Goal: Transaction & Acquisition: Purchase product/service

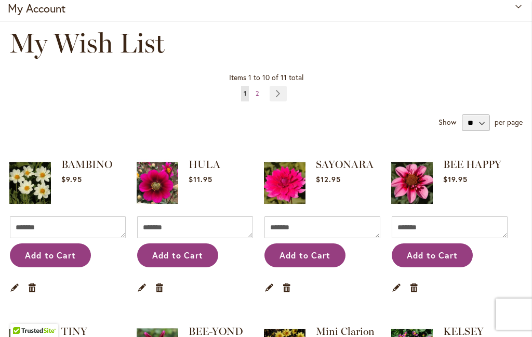
scroll to position [105, 0]
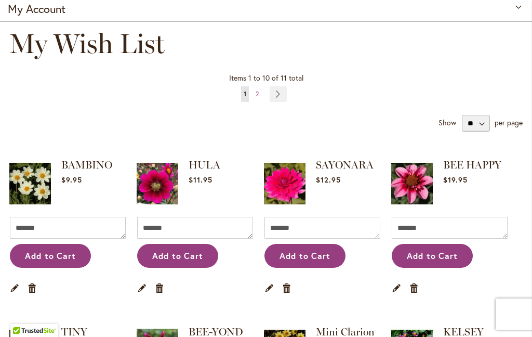
click at [425, 180] on img at bounding box center [412, 184] width 42 height 52
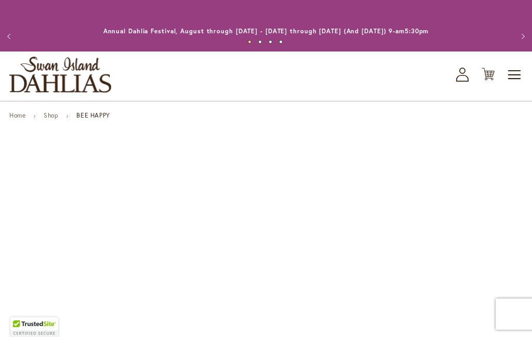
type input "*****"
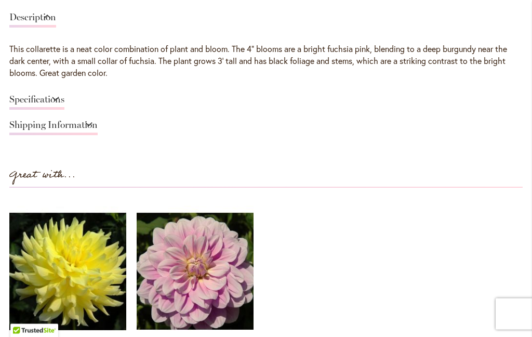
scroll to position [880, 0]
click at [98, 126] on link "Shipping Information" at bounding box center [53, 127] width 88 height 15
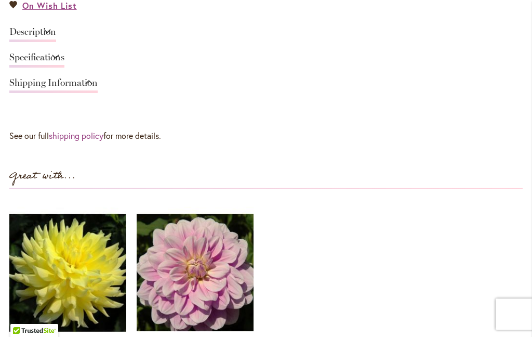
scroll to position [861, 0]
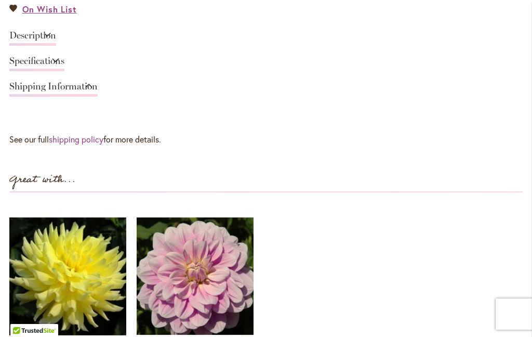
click at [517, 52] on div "Specifications" at bounding box center [266, 63] width 514 height 25
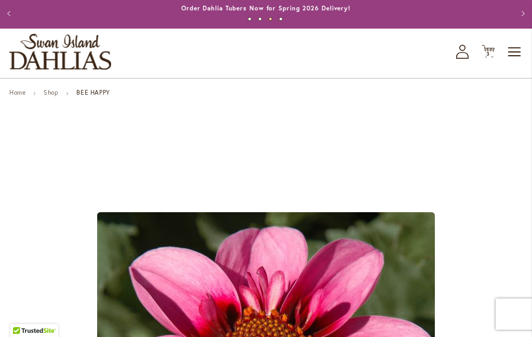
scroll to position [0, 0]
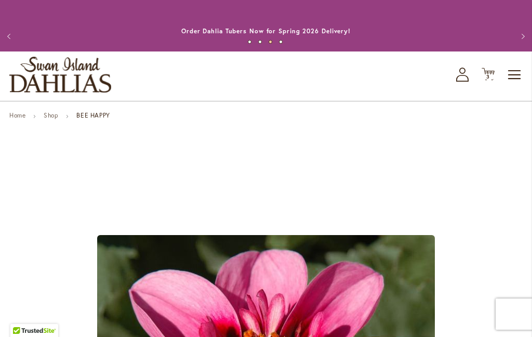
click at [485, 81] on span "Cart .cls-1 { fill: #231f20; }" at bounding box center [488, 75] width 13 height 14
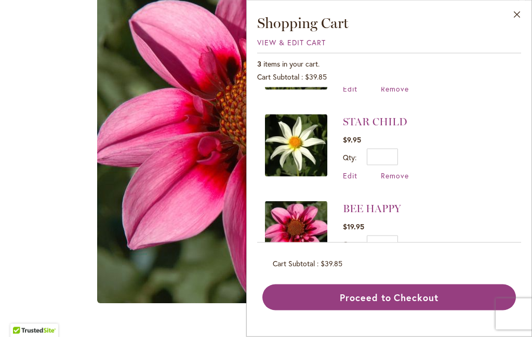
scroll to position [271, 0]
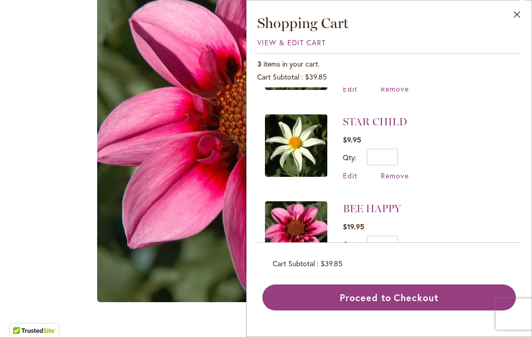
click at [384, 310] on button "Proceed to Checkout" at bounding box center [390, 297] width 254 height 26
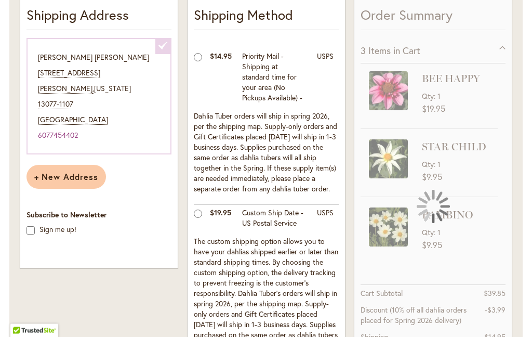
scroll to position [331, 0]
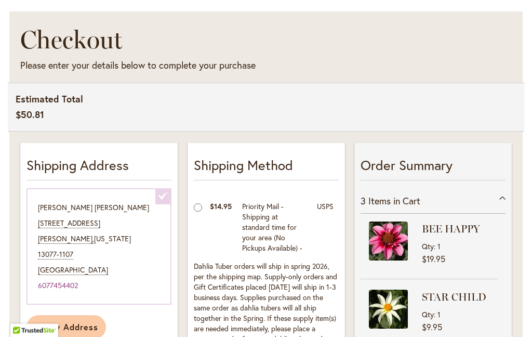
scroll to position [156, 0]
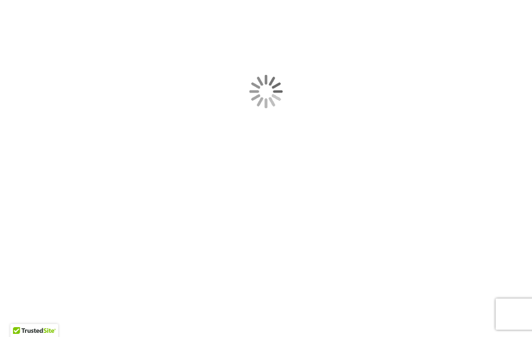
scroll to position [312, 0]
type input "*****"
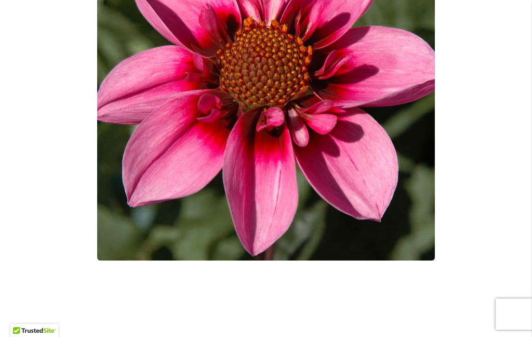
scroll to position [0, 0]
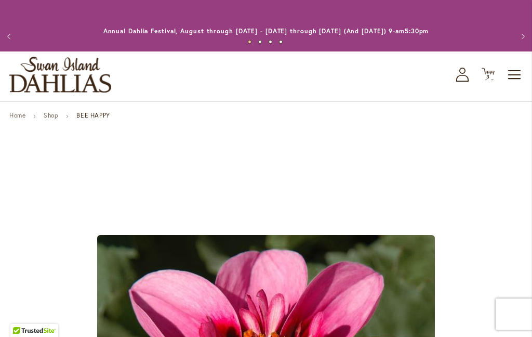
click at [513, 76] on span "Toggle Nav" at bounding box center [515, 74] width 16 height 21
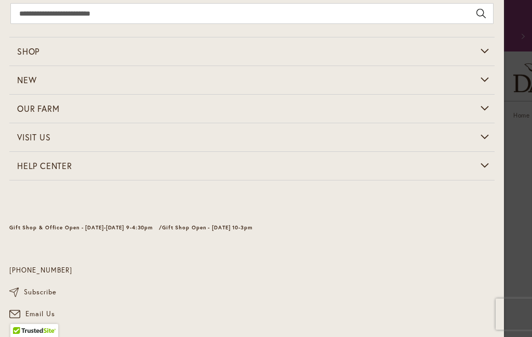
scroll to position [27, 0]
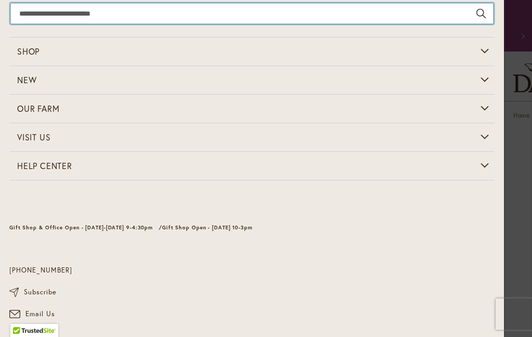
click at [33, 16] on input "Search" at bounding box center [251, 13] width 483 height 21
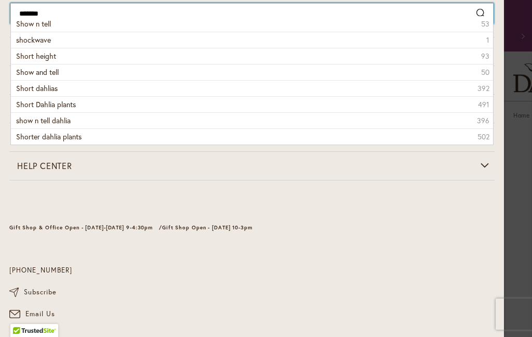
type input "********"
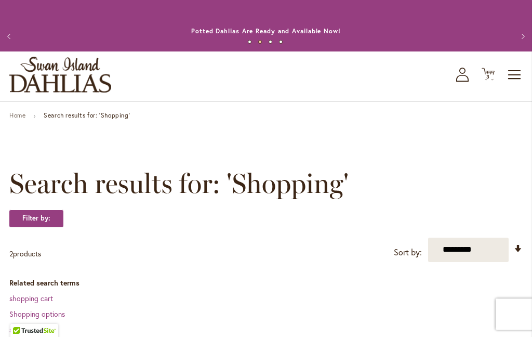
click at [517, 72] on span "Toggle Nav" at bounding box center [515, 74] width 16 height 21
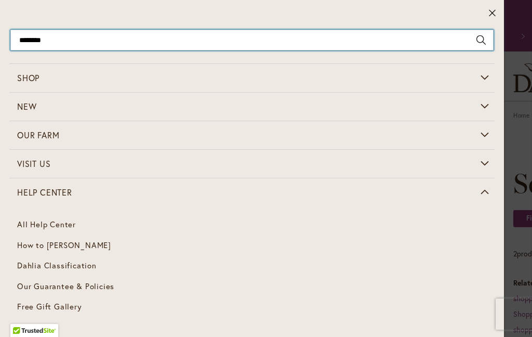
click at [73, 45] on input "********" at bounding box center [251, 40] width 483 height 21
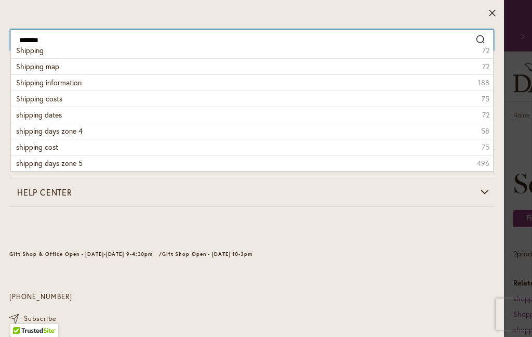
type input "********"
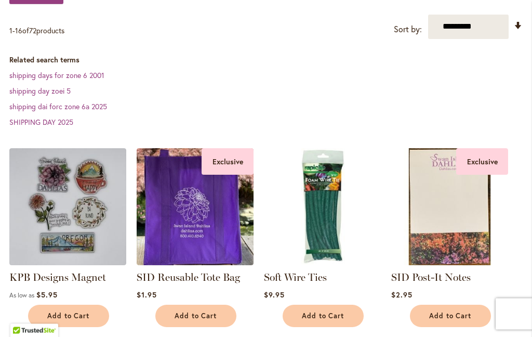
scroll to position [223, 0]
click at [45, 88] on link "shipping day zoei 5" at bounding box center [39, 91] width 61 height 10
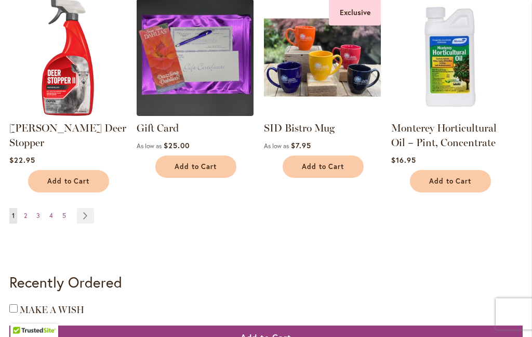
scroll to position [1062, 0]
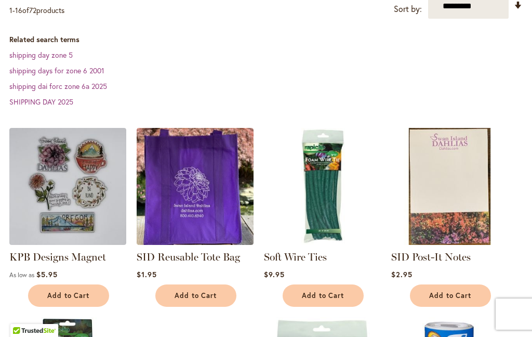
scroll to position [223, 0]
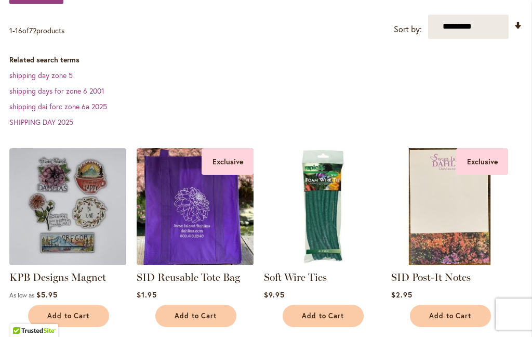
click at [48, 77] on link "shipping day zone 5" at bounding box center [40, 75] width 63 height 10
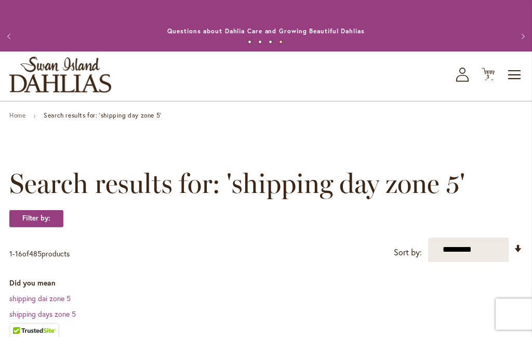
click at [488, 69] on icon "Cart .cls-1 { fill: #231f20; }" at bounding box center [488, 74] width 13 height 13
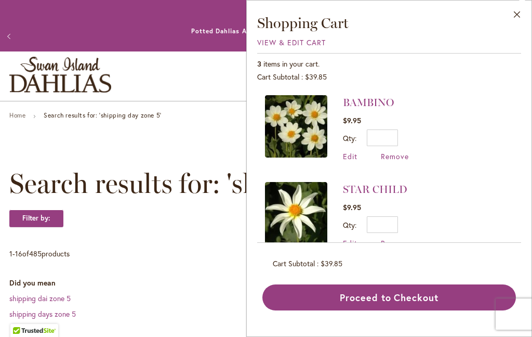
click at [302, 129] on img at bounding box center [296, 126] width 62 height 62
click at [370, 104] on link "BAMBINO" at bounding box center [368, 102] width 51 height 12
click at [308, 135] on img at bounding box center [296, 126] width 62 height 62
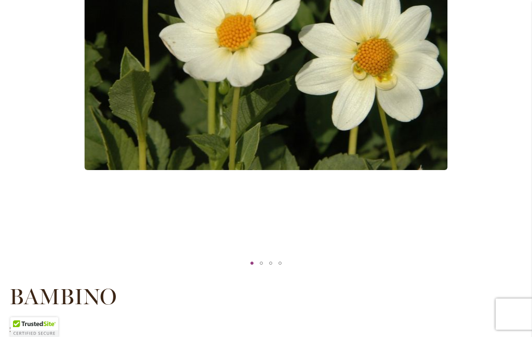
type input "*****"
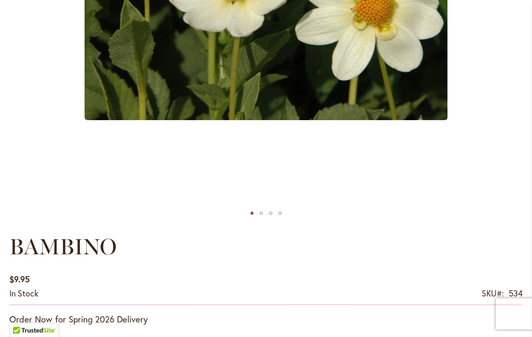
scroll to position [460, 0]
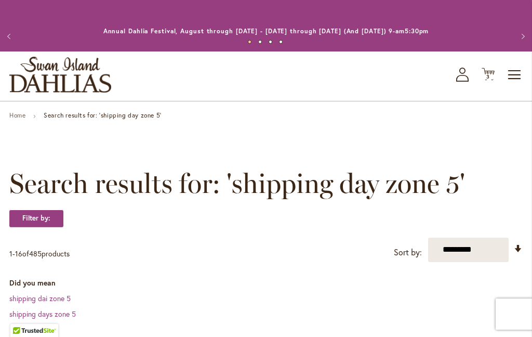
click at [483, 76] on span "3 3 items" at bounding box center [488, 76] width 10 height 5
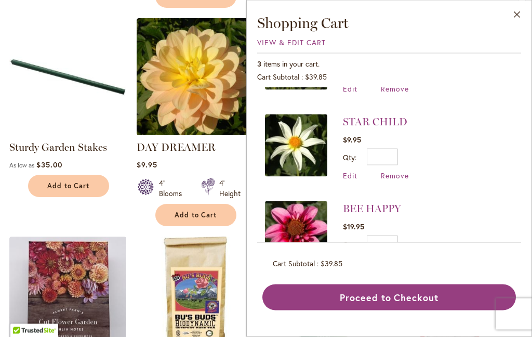
scroll to position [633, 0]
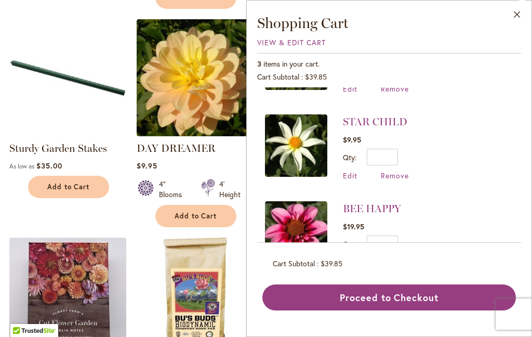
click at [392, 310] on button "Proceed to Checkout" at bounding box center [390, 297] width 254 height 26
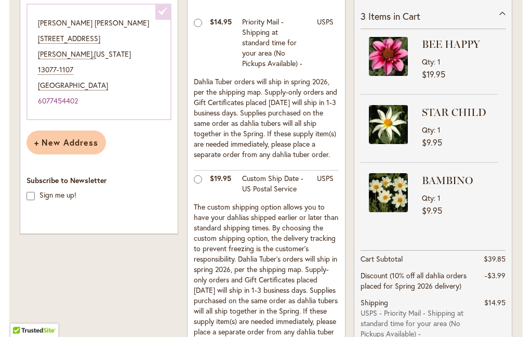
scroll to position [341, 0]
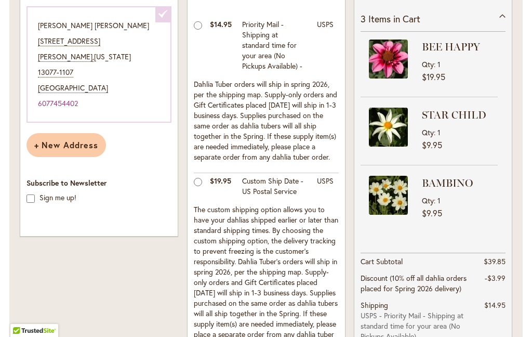
click at [448, 63] on div "Qty 1" at bounding box center [458, 64] width 73 height 10
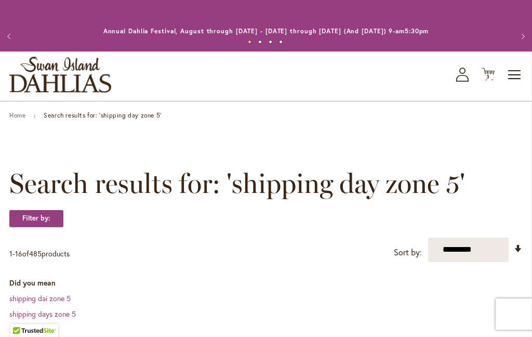
click at [485, 72] on icon "Cart .cls-1 { fill: #231f20; }" at bounding box center [488, 74] width 13 height 13
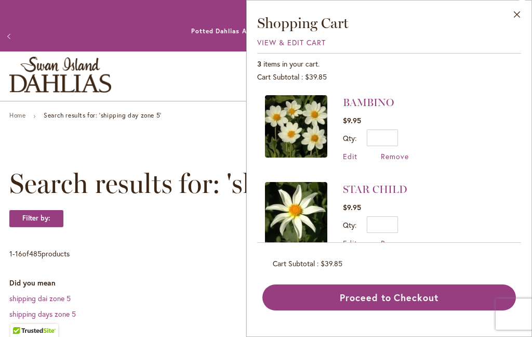
click at [389, 160] on span "Remove" at bounding box center [395, 156] width 28 height 10
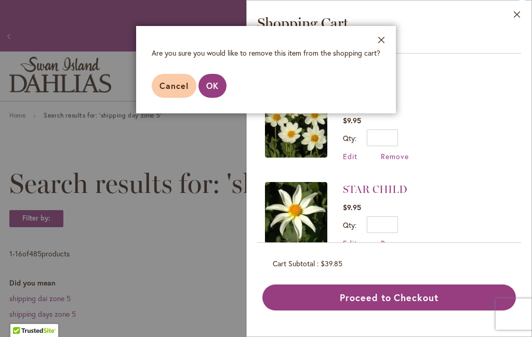
click at [218, 83] on span "OK" at bounding box center [212, 85] width 12 height 11
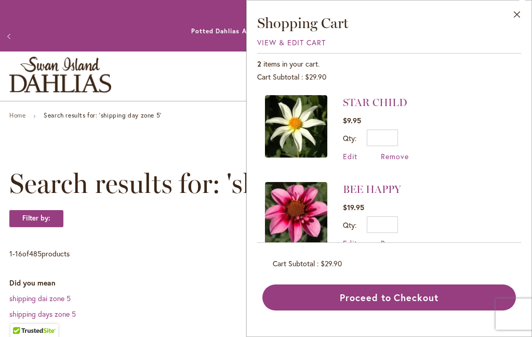
click at [393, 160] on span "Remove" at bounding box center [395, 156] width 28 height 10
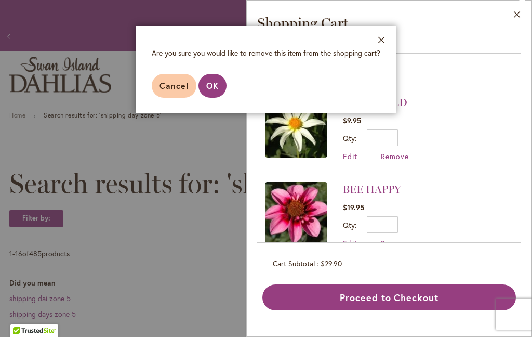
click at [213, 87] on span "OK" at bounding box center [212, 85] width 12 height 11
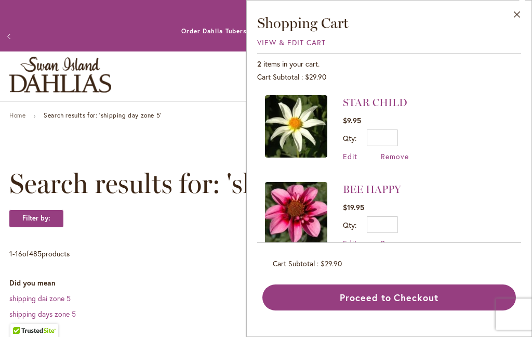
click at [397, 246] on span "Remove" at bounding box center [395, 243] width 28 height 10
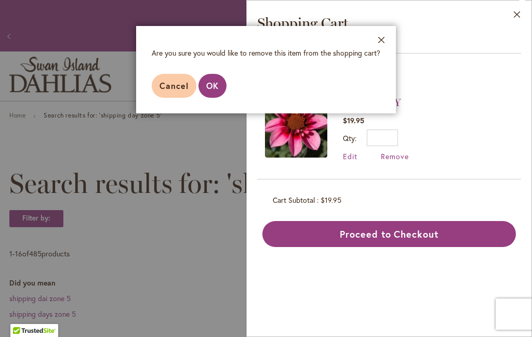
click at [211, 89] on span "OK" at bounding box center [212, 85] width 12 height 11
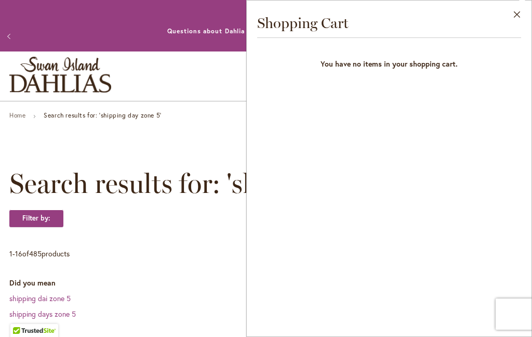
click at [394, 158] on div "Close Shopping Cart You have no items in your shopping cart." at bounding box center [389, 168] width 286 height 337
